Goal: Find specific page/section: Find specific page/section

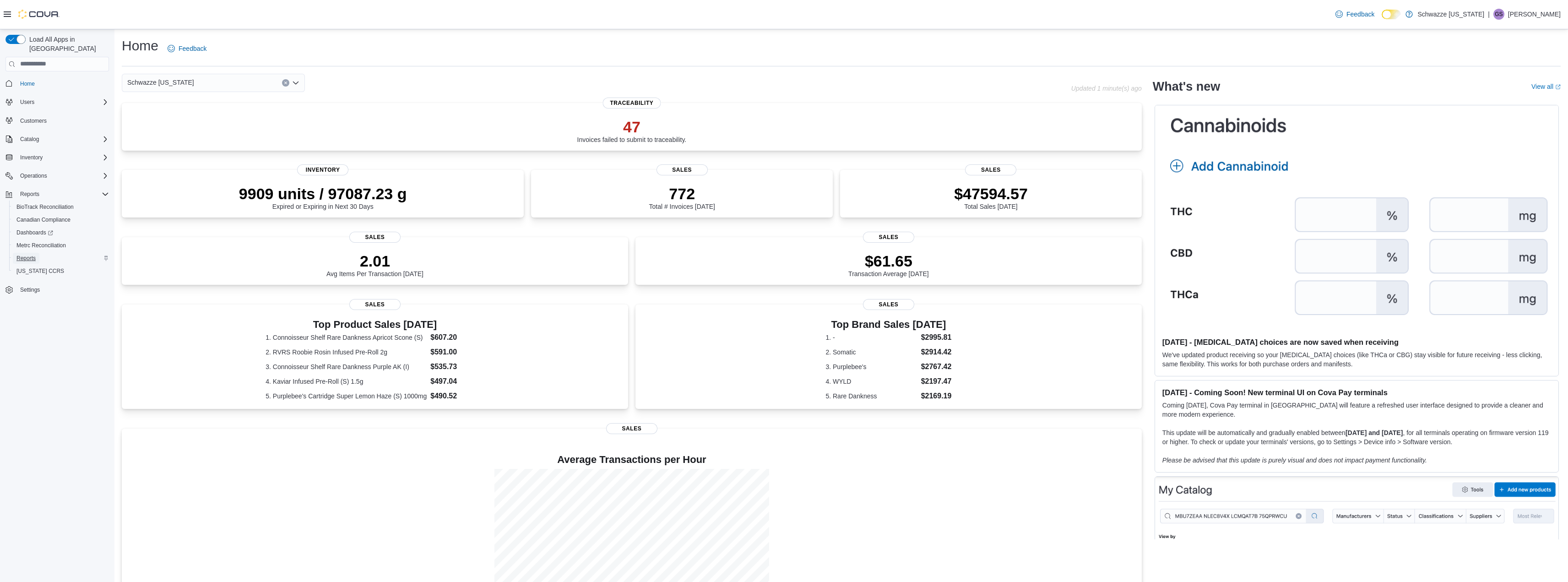
click at [26, 254] on span "Reports" at bounding box center [26, 258] width 19 height 7
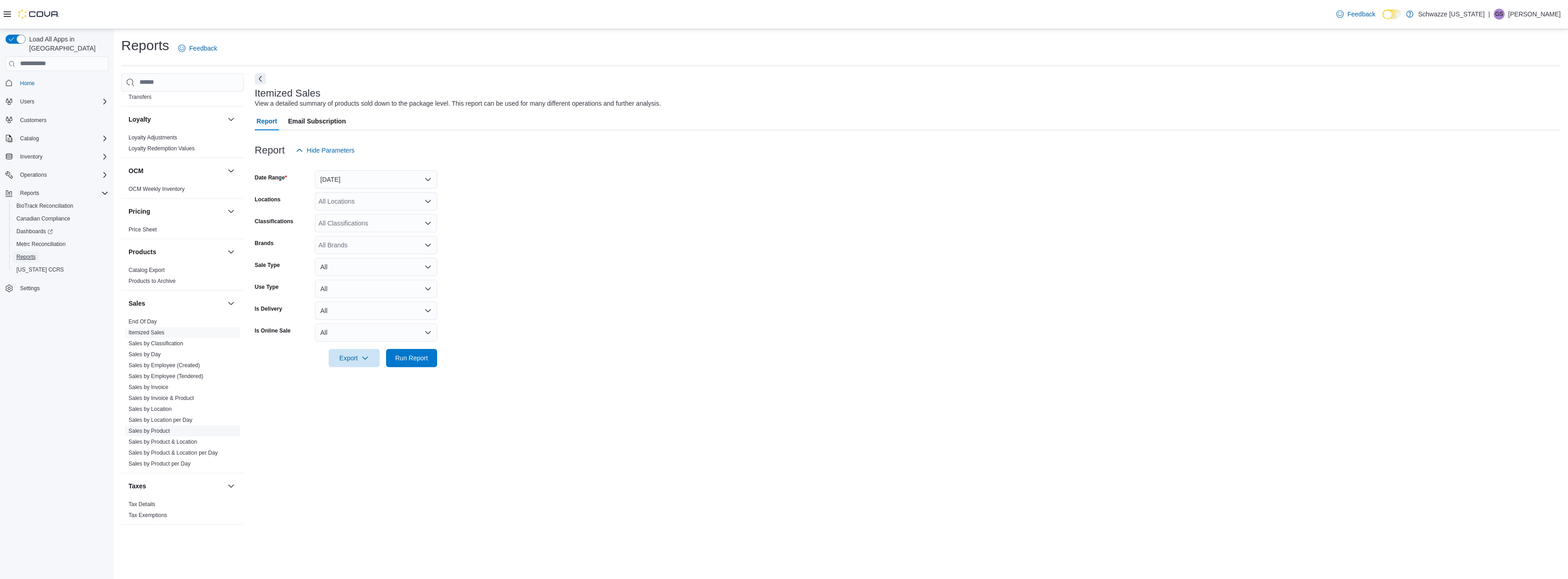
scroll to position [525, 0]
click at [899, 218] on form "Date Range Yesterday Locations All Locations Classifications All Classification…" at bounding box center [908, 263] width 1306 height 207
